Goal: Check status

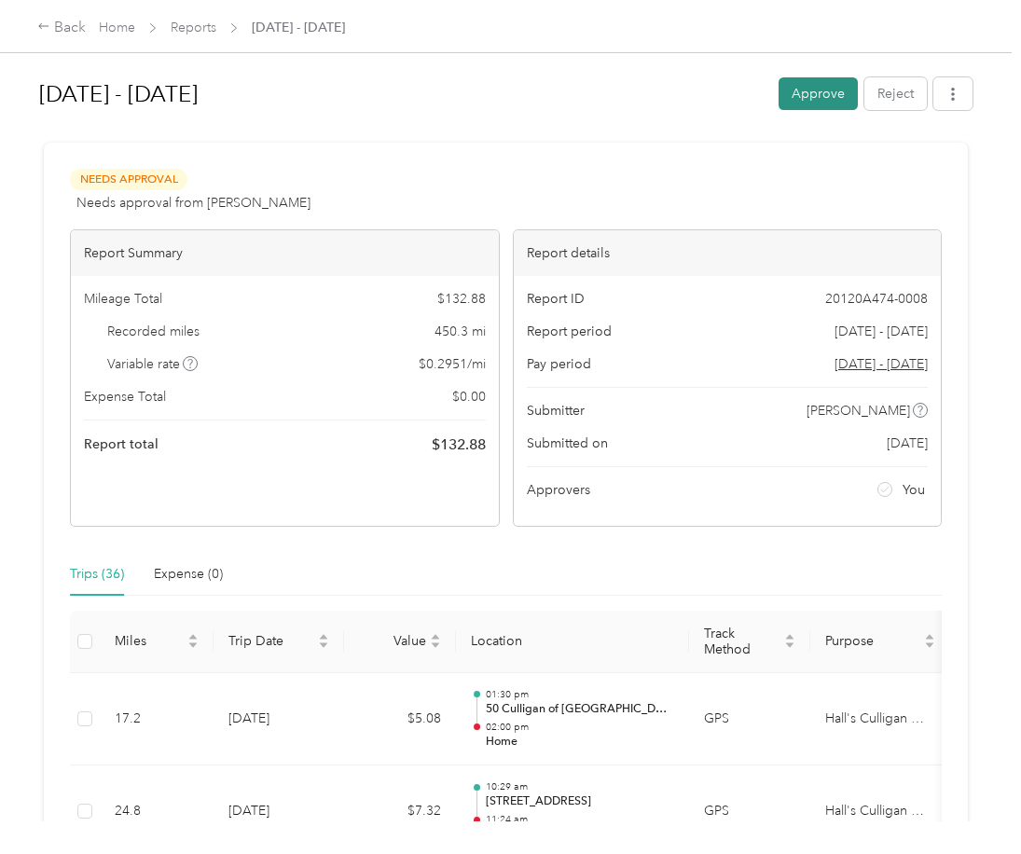
click at [817, 87] on button "Approve" at bounding box center [817, 93] width 79 height 33
